Goal: Information Seeking & Learning: Compare options

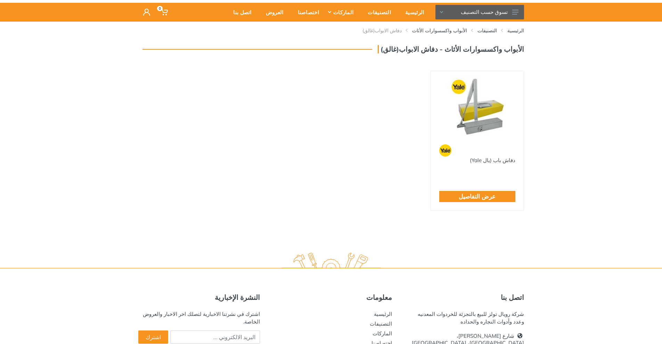
click at [474, 116] on img at bounding box center [477, 107] width 80 height 60
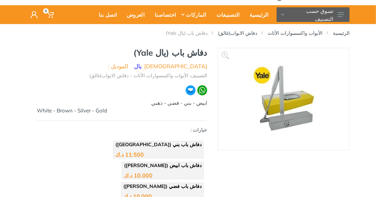
scroll to position [40, 0]
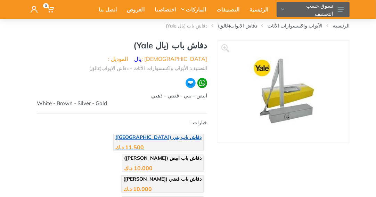
click at [174, 141] on div "11.500 د.ك" at bounding box center [158, 144] width 86 height 10
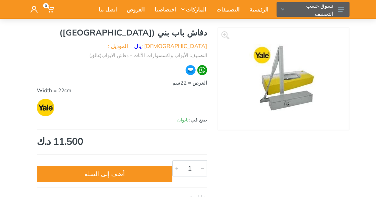
scroll to position [59, 0]
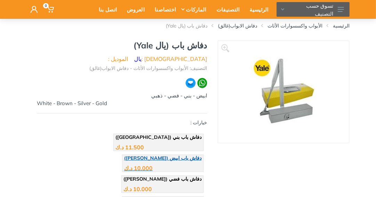
click at [124, 165] on div "10.000 د.ك" at bounding box center [138, 168] width 28 height 6
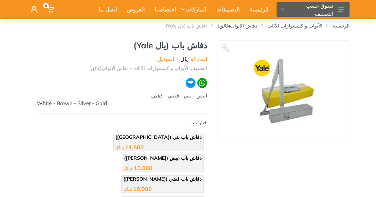
click at [278, 111] on img at bounding box center [283, 91] width 69 height 69
